Goal: Task Accomplishment & Management: Manage account settings

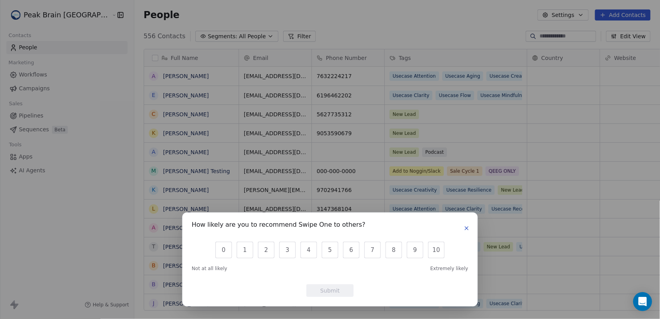
scroll to position [6, 6]
click at [470, 227] on button "button" at bounding box center [466, 227] width 9 height 9
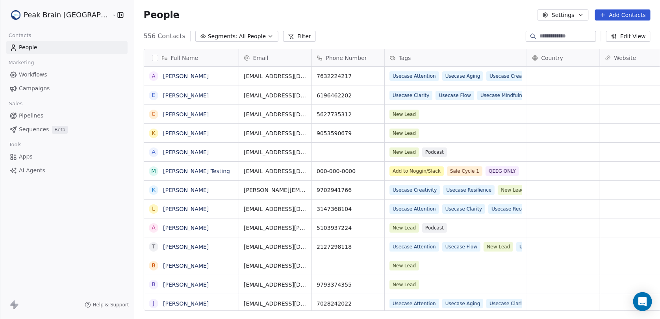
click at [35, 9] on html "Peak Brain [GEOGRAPHIC_DATA] Contacts People Marketing Workflows Campaigns Sale…" at bounding box center [330, 159] width 660 height 319
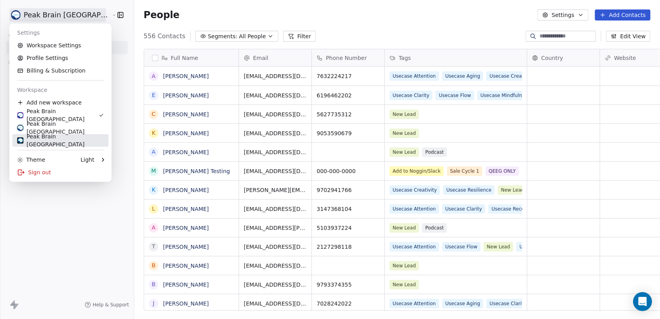
click at [65, 139] on div "Peak Brain [GEOGRAPHIC_DATA]" at bounding box center [60, 140] width 87 height 16
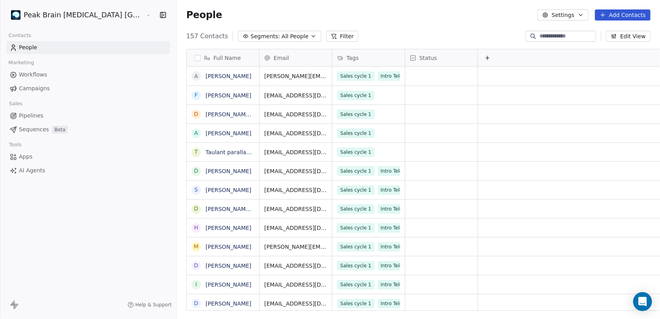
scroll to position [275, 507]
click at [28, 111] on span "Pipelines" at bounding box center [31, 115] width 24 height 8
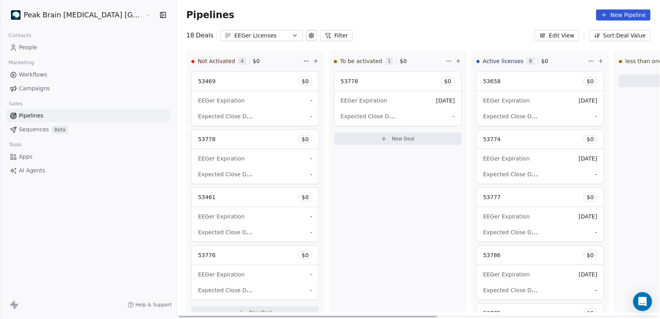
click at [215, 81] on div "53469 $ 0" at bounding box center [255, 81] width 127 height 19
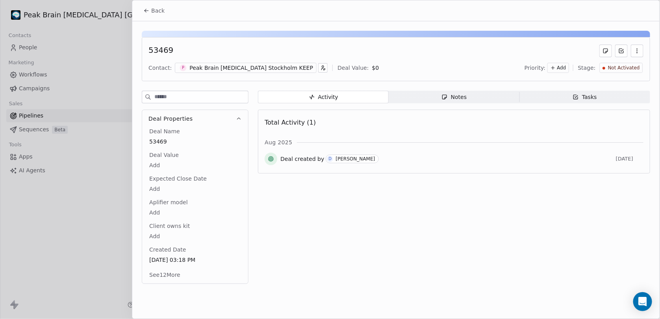
click at [106, 217] on div at bounding box center [330, 159] width 660 height 319
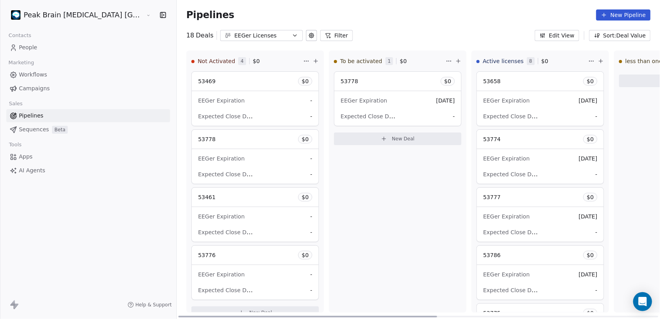
click at [505, 81] on div "53658 $ 0" at bounding box center [540, 81] width 127 height 19
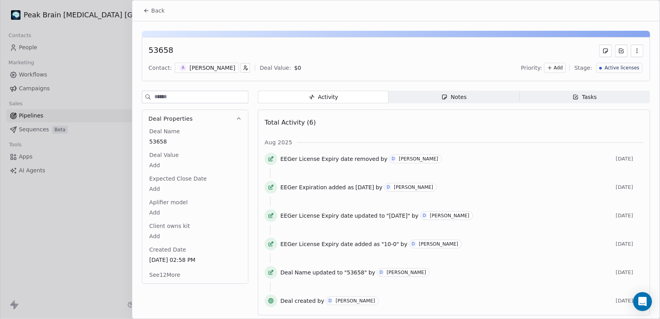
click at [271, 159] on icon at bounding box center [271, 157] width 3 height 3
click at [587, 93] on div "Tasks" at bounding box center [585, 97] width 24 height 8
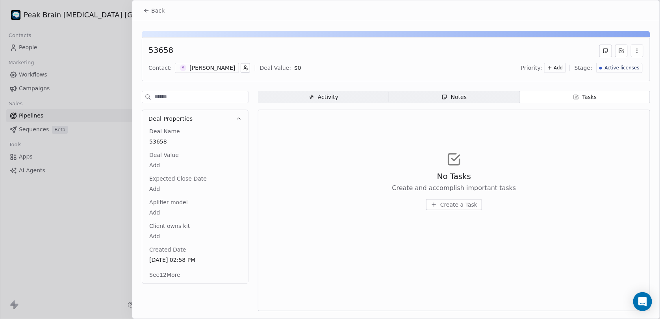
click at [470, 92] on span "Notes Notes" at bounding box center [454, 97] width 131 height 13
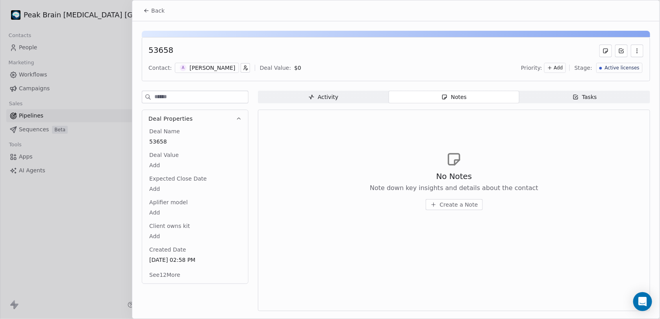
click at [316, 101] on span "Activity Activity" at bounding box center [323, 97] width 131 height 13
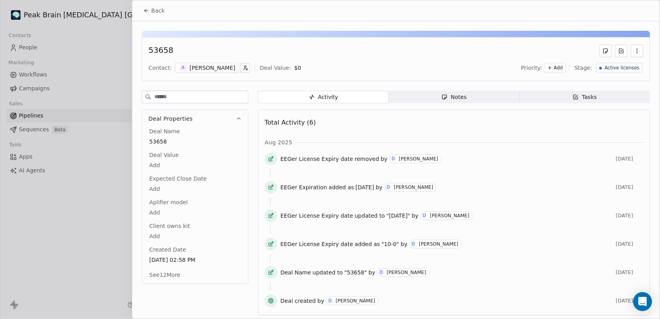
scroll to position [1, 0]
click at [114, 213] on div at bounding box center [330, 159] width 660 height 319
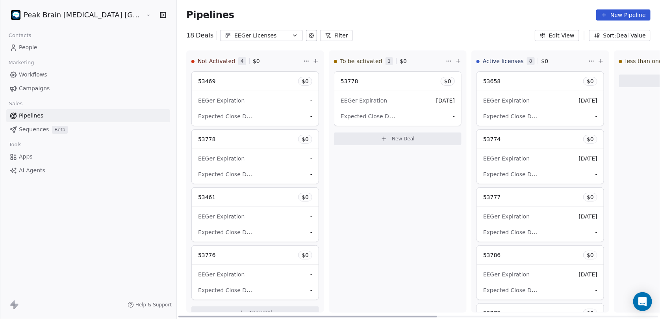
click at [313, 61] on icon at bounding box center [316, 61] width 6 height 6
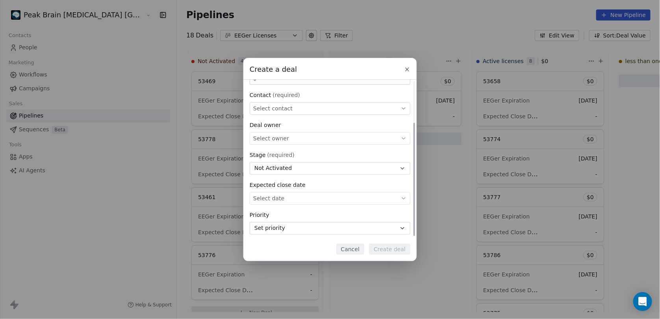
scroll to position [58, 0]
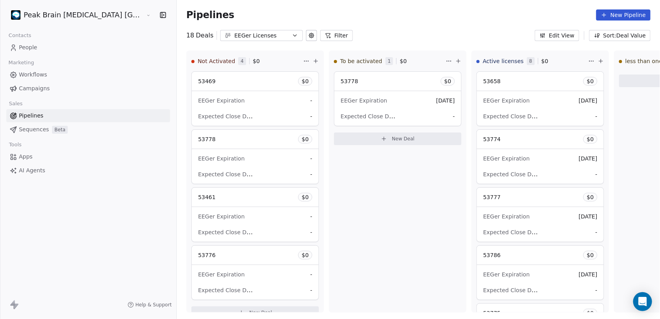
click at [364, 282] on div "Create a deal Deal name (required) Deal value $ Contact (required) Select conta…" at bounding box center [330, 159] width 660 height 319
click at [516, 98] on div "EEGer Expiration [DATE]" at bounding box center [540, 100] width 114 height 13
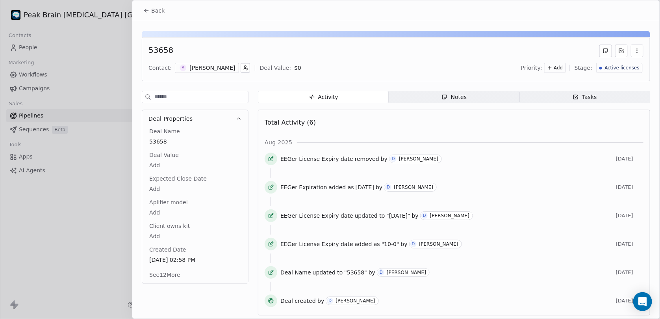
scroll to position [1, 0]
click at [273, 157] on icon at bounding box center [271, 157] width 3 height 3
click at [634, 52] on icon "button" at bounding box center [637, 50] width 6 height 6
click at [474, 46] on div "53658" at bounding box center [396, 50] width 495 height 13
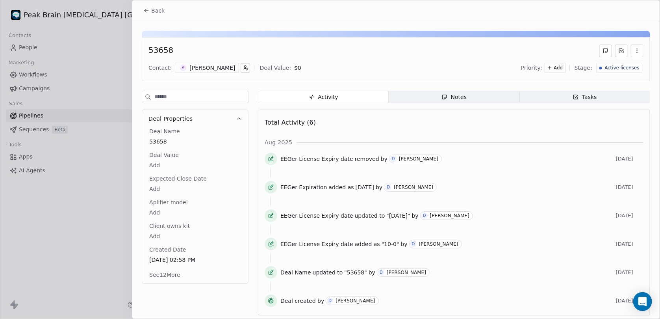
click at [156, 162] on body "Peak Brain [MEDICAL_DATA] [GEOGRAPHIC_DATA] AB Contacts People Marketing Workfl…" at bounding box center [330, 159] width 660 height 319
click at [137, 224] on html "Peak Brain [MEDICAL_DATA] [GEOGRAPHIC_DATA] AB Contacts People Marketing Workfl…" at bounding box center [330, 159] width 660 height 319
click at [475, 91] on span "Notes Notes" at bounding box center [454, 96] width 131 height 13
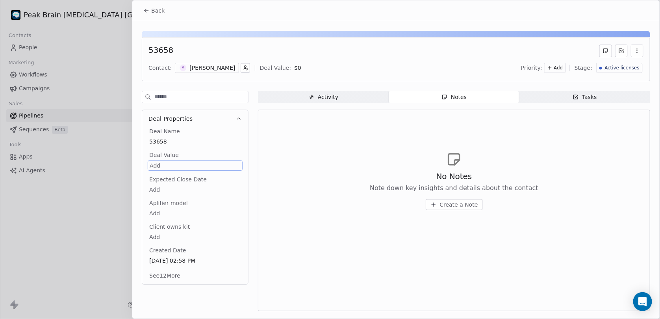
click at [596, 95] on span "Tasks Tasks" at bounding box center [585, 97] width 131 height 13
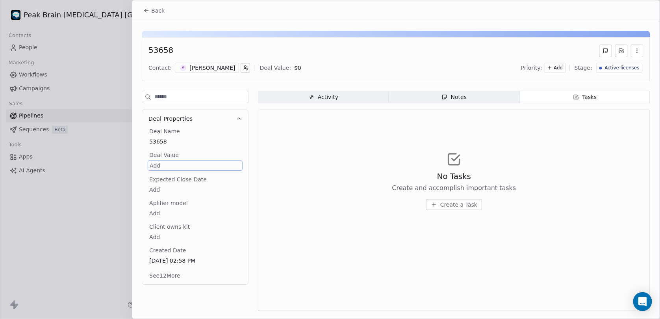
click at [353, 93] on span "Activity Activity" at bounding box center [323, 97] width 131 height 13
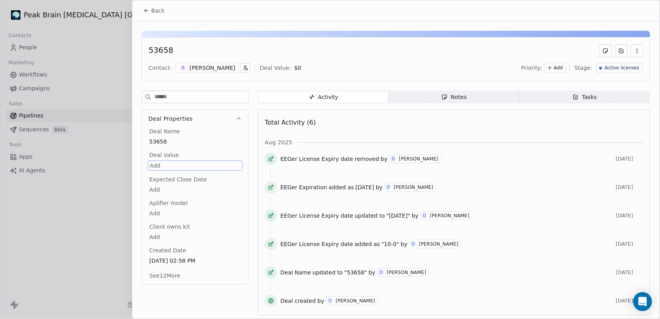
click at [114, 171] on div at bounding box center [330, 159] width 660 height 319
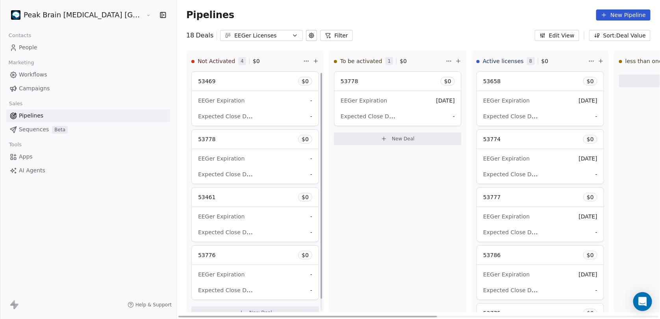
click at [235, 100] on div "EEGer Expiration -" at bounding box center [255, 100] width 114 height 13
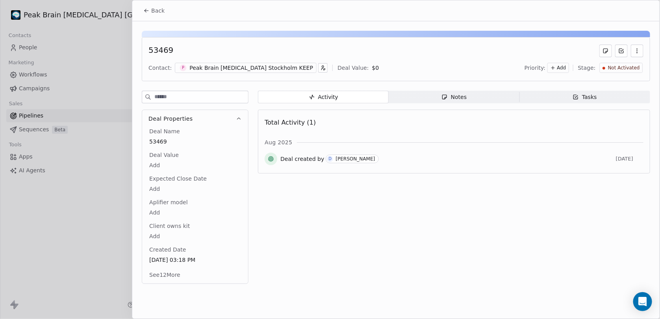
click at [128, 208] on div at bounding box center [330, 159] width 660 height 319
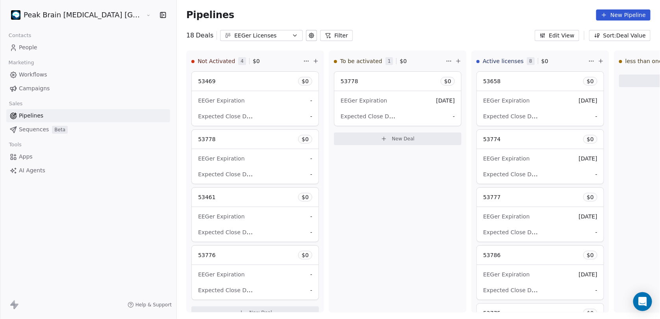
click at [94, 20] on html "Peak Brain [MEDICAL_DATA] [GEOGRAPHIC_DATA] AB Contacts People Marketing Workfl…" at bounding box center [330, 159] width 660 height 319
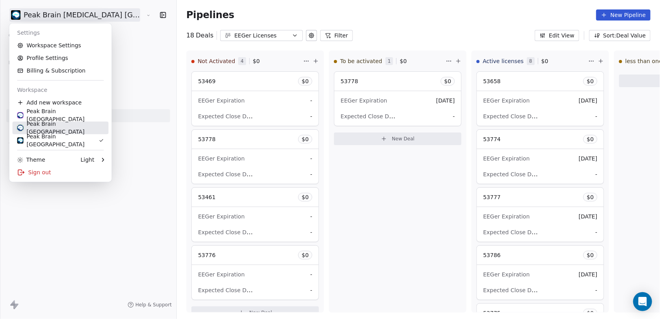
click at [71, 128] on div "Peak Brain [GEOGRAPHIC_DATA]" at bounding box center [60, 128] width 87 height 16
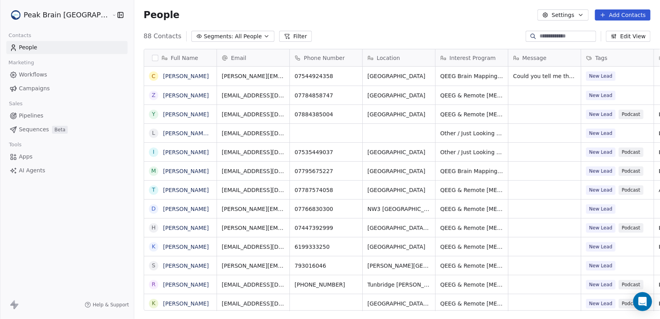
scroll to position [275, 548]
click at [40, 117] on span "Pipelines" at bounding box center [31, 115] width 24 height 8
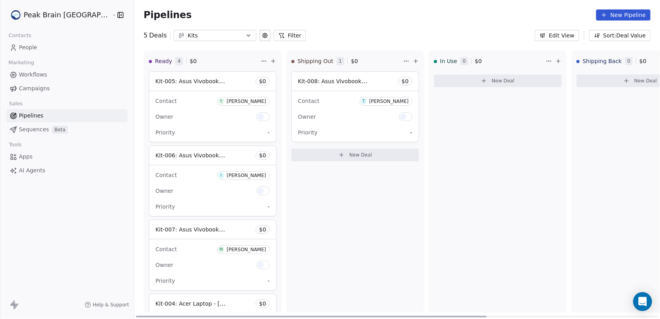
click at [435, 79] on button "New Deal" at bounding box center [498, 80] width 128 height 13
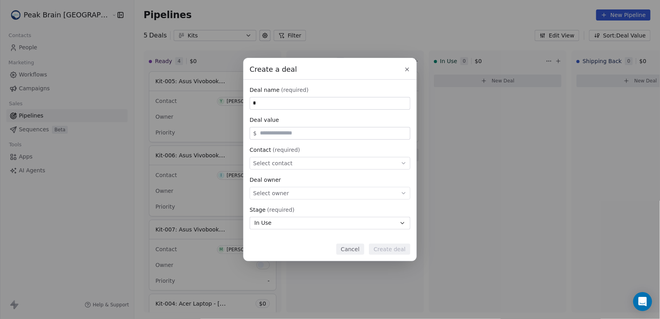
type input "*"
click at [345, 250] on button "Cancel" at bounding box center [350, 248] width 28 height 11
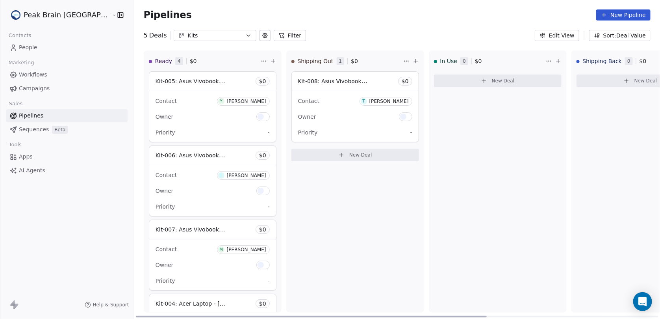
click at [173, 106] on div "Contact Y [PERSON_NAME]" at bounding box center [213, 100] width 114 height 13
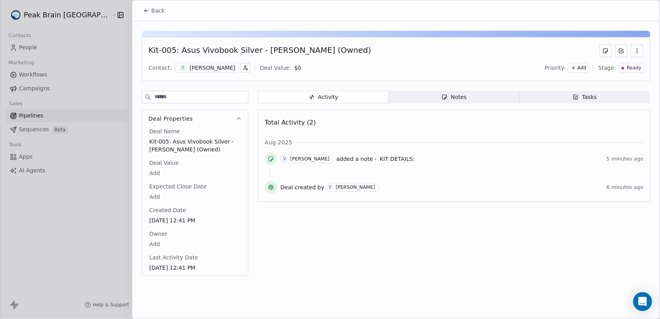
click at [453, 98] on div "Notes" at bounding box center [454, 97] width 25 height 8
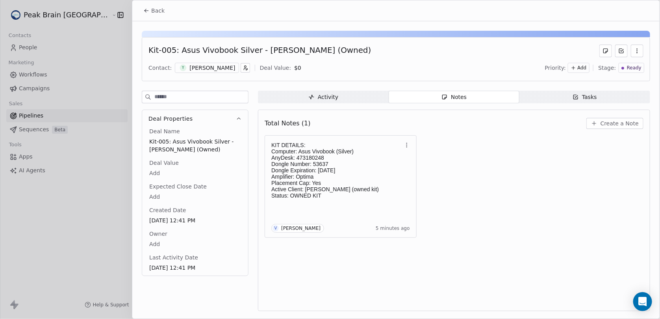
click at [362, 93] on span "Activity Activity" at bounding box center [323, 97] width 131 height 13
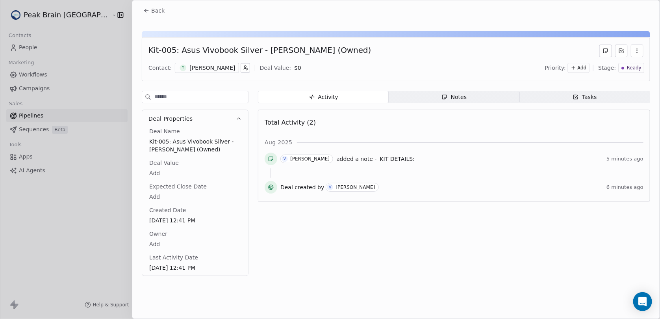
click at [356, 237] on div "Activity Activity Notes Notes Tasks Tasks Total Activity (2) [DATE] V [PERSON_N…" at bounding box center [454, 186] width 392 height 190
click at [97, 198] on div at bounding box center [330, 159] width 660 height 319
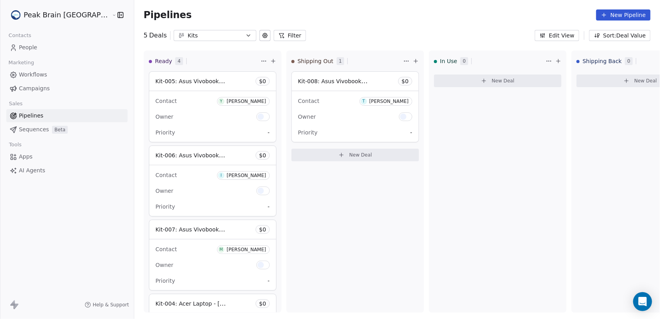
click at [61, 7] on div "Peak Brain [GEOGRAPHIC_DATA]" at bounding box center [67, 15] width 134 height 30
click at [59, 9] on html "Peak Brain UK Contacts People Marketing Workflows Campaigns Sales Pipelines Seq…" at bounding box center [330, 159] width 660 height 319
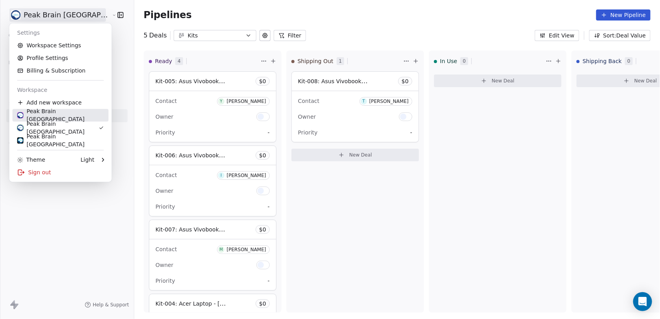
click at [54, 111] on div "Peak Brain [GEOGRAPHIC_DATA]" at bounding box center [60, 115] width 87 height 16
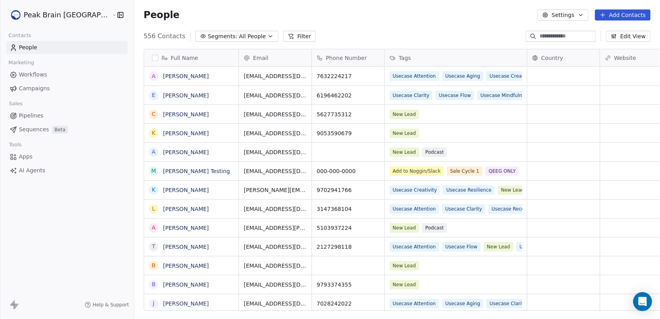
scroll to position [275, 548]
click at [63, 112] on link "Pipelines" at bounding box center [66, 115] width 121 height 13
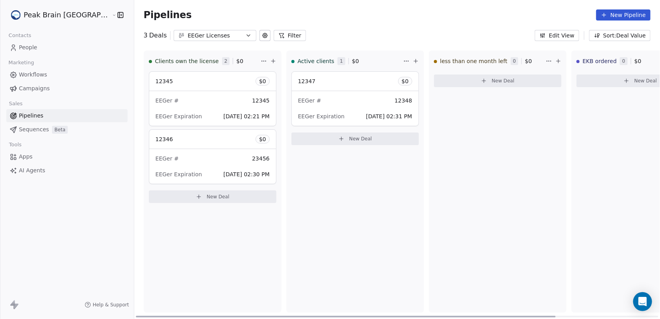
click at [183, 104] on div "EEGer # 12345" at bounding box center [213, 100] width 114 height 13
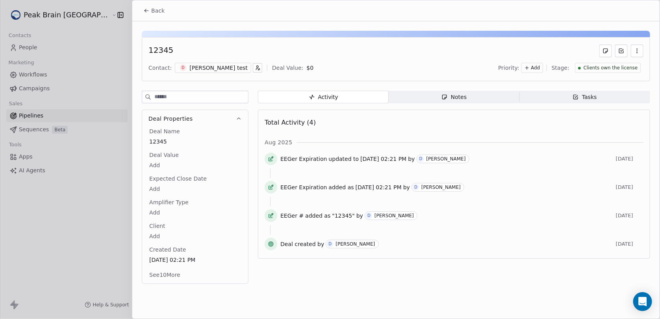
click at [183, 178] on span "Expected Close Date" at bounding box center [178, 179] width 61 height 8
click at [165, 239] on body "Peak Brain [GEOGRAPHIC_DATA] Contacts People Marketing Workflows Campaigns Sale…" at bounding box center [330, 159] width 660 height 319
click at [174, 185] on html "Peak Brain [GEOGRAPHIC_DATA] Contacts People Marketing Workflows Campaigns Sale…" at bounding box center [330, 159] width 660 height 319
click at [367, 292] on div "Back 12345 Contact: D [PERSON_NAME] test Deal Value: $ 0 Priority: Add Stage: C…" at bounding box center [395, 159] width 527 height 318
click at [98, 262] on div at bounding box center [330, 159] width 660 height 319
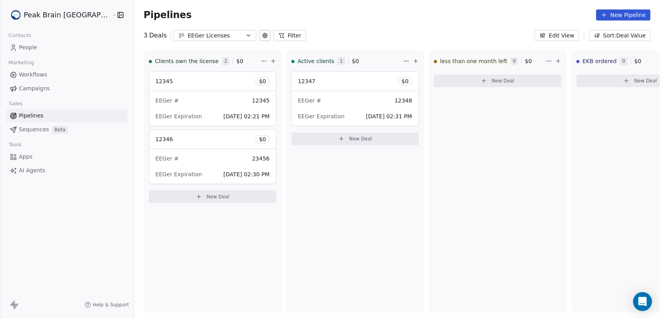
click at [188, 36] on div "EEGer Licenses" at bounding box center [215, 36] width 54 height 8
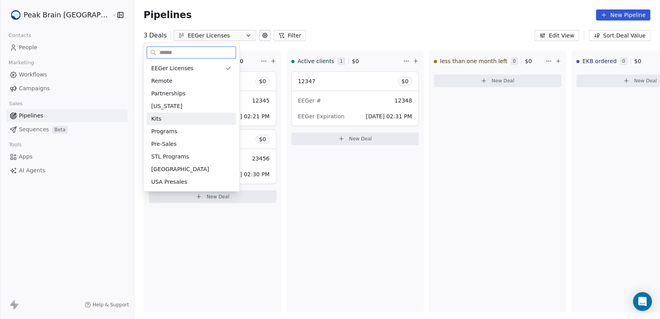
click at [178, 120] on div "Kits" at bounding box center [191, 119] width 80 height 8
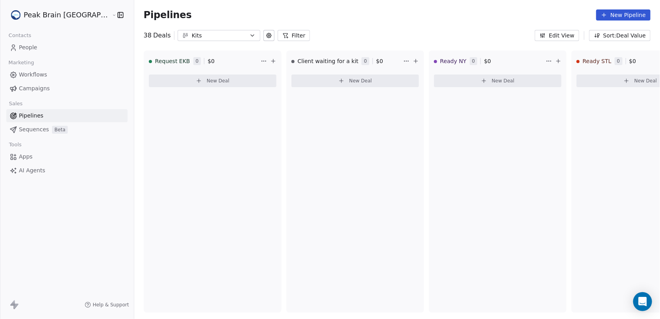
click at [50, 13] on html "Peak Brain [GEOGRAPHIC_DATA] Contacts People Marketing Workflows Campaigns Sale…" at bounding box center [330, 159] width 660 height 319
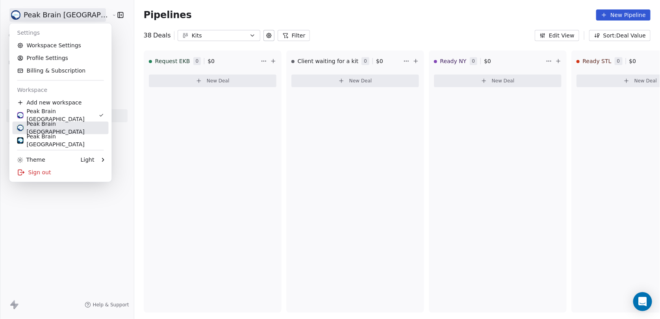
click at [55, 124] on div "Peak Brain [GEOGRAPHIC_DATA]" at bounding box center [60, 128] width 87 height 16
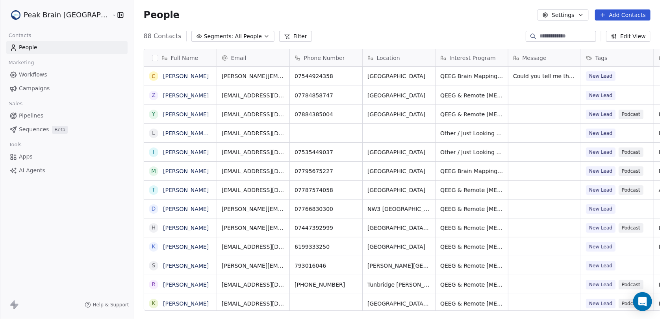
scroll to position [275, 548]
click at [63, 11] on html "Peak Brain UK Contacts People Marketing Workflows Campaigns Sales Pipelines Seq…" at bounding box center [330, 159] width 660 height 319
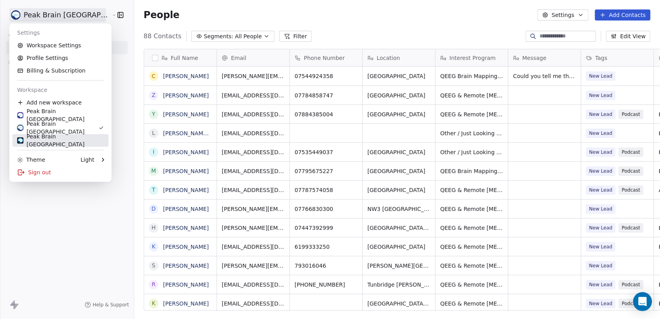
click at [67, 137] on div "Peak Brain [GEOGRAPHIC_DATA]" at bounding box center [60, 140] width 87 height 16
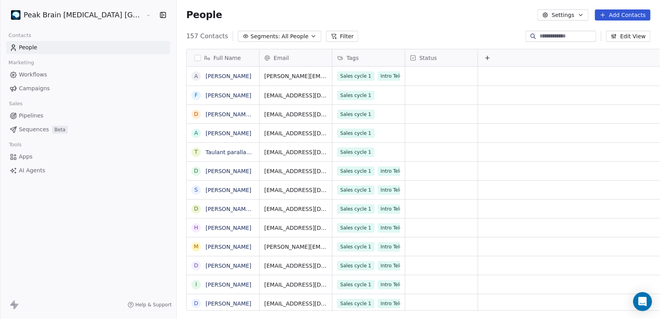
scroll to position [275, 507]
click at [48, 116] on link "Pipelines" at bounding box center [88, 115] width 164 height 13
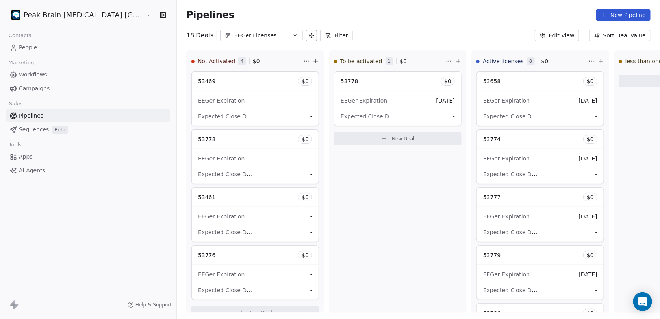
click at [257, 33] on button "EEGer Licenses" at bounding box center [261, 35] width 83 height 11
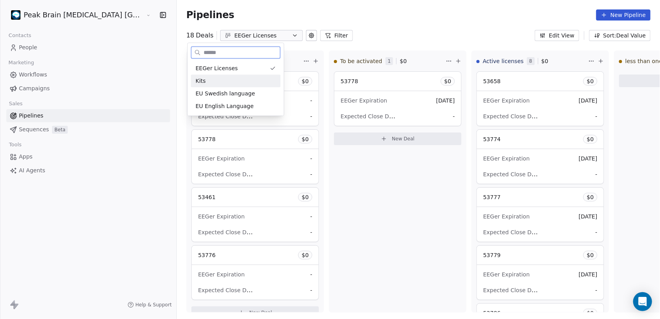
click at [225, 81] on div "Kits" at bounding box center [236, 81] width 80 height 8
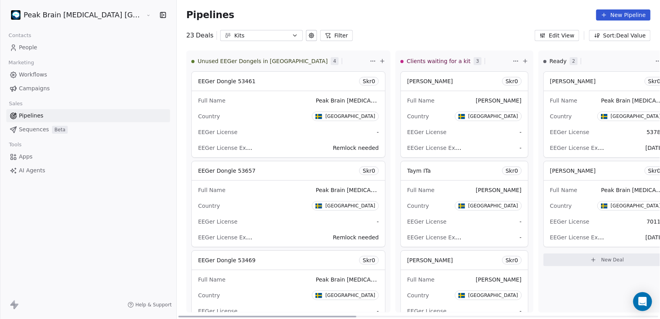
click at [248, 119] on div "Country [GEOGRAPHIC_DATA]" at bounding box center [288, 116] width 181 height 13
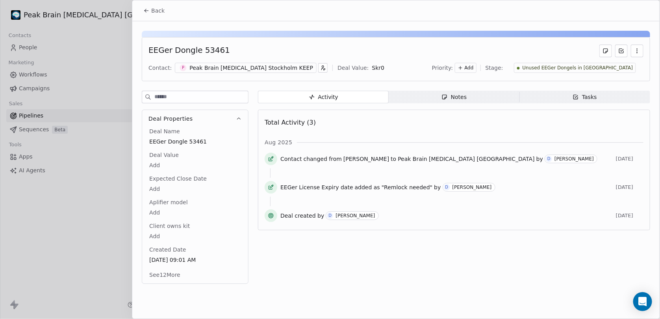
drag, startPoint x: 113, startPoint y: 160, endPoint x: 130, endPoint y: 156, distance: 17.0
click at [116, 159] on div at bounding box center [330, 159] width 660 height 319
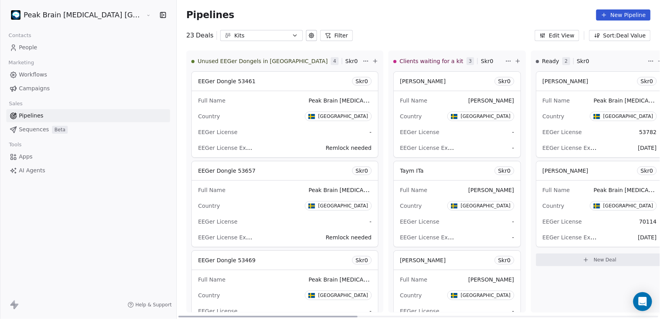
click at [372, 58] on icon at bounding box center [375, 61] width 6 height 6
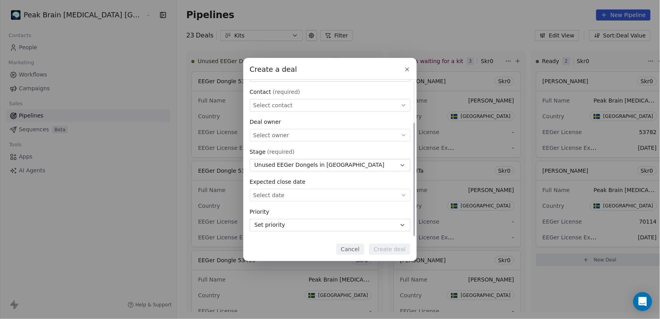
scroll to position [58, 0]
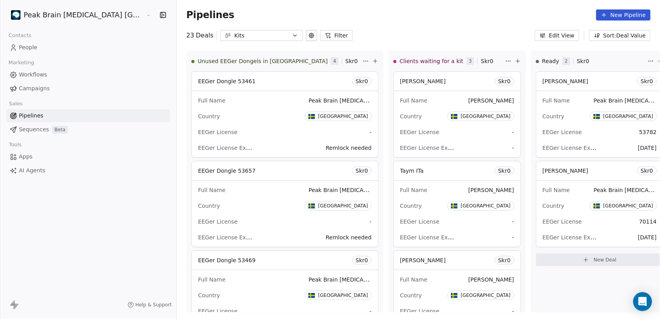
click at [156, 143] on div "Create a deal Deal name (required) Deal value Skr Contact (required) Select con…" at bounding box center [330, 159] width 660 height 202
click at [232, 127] on div "EEGer License -" at bounding box center [285, 132] width 174 height 13
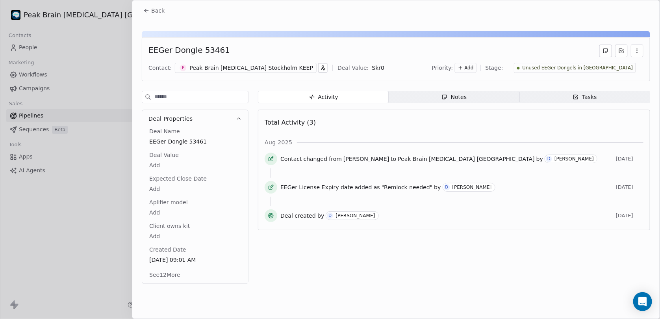
click at [124, 171] on div at bounding box center [330, 159] width 660 height 319
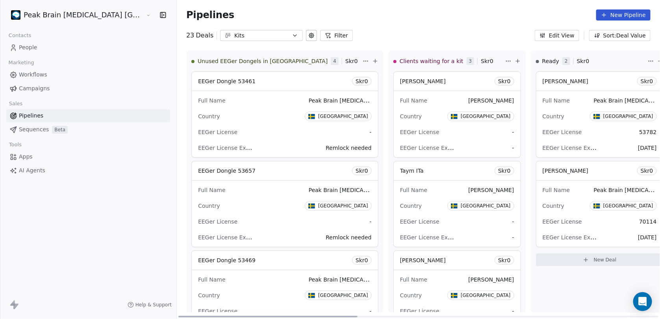
click at [543, 128] on div "EEGer License 53782" at bounding box center [600, 132] width 114 height 13
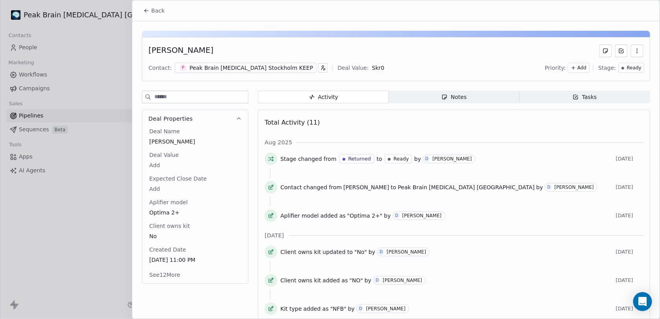
click at [113, 179] on div at bounding box center [330, 159] width 660 height 319
